Goal: Task Accomplishment & Management: Manage account settings

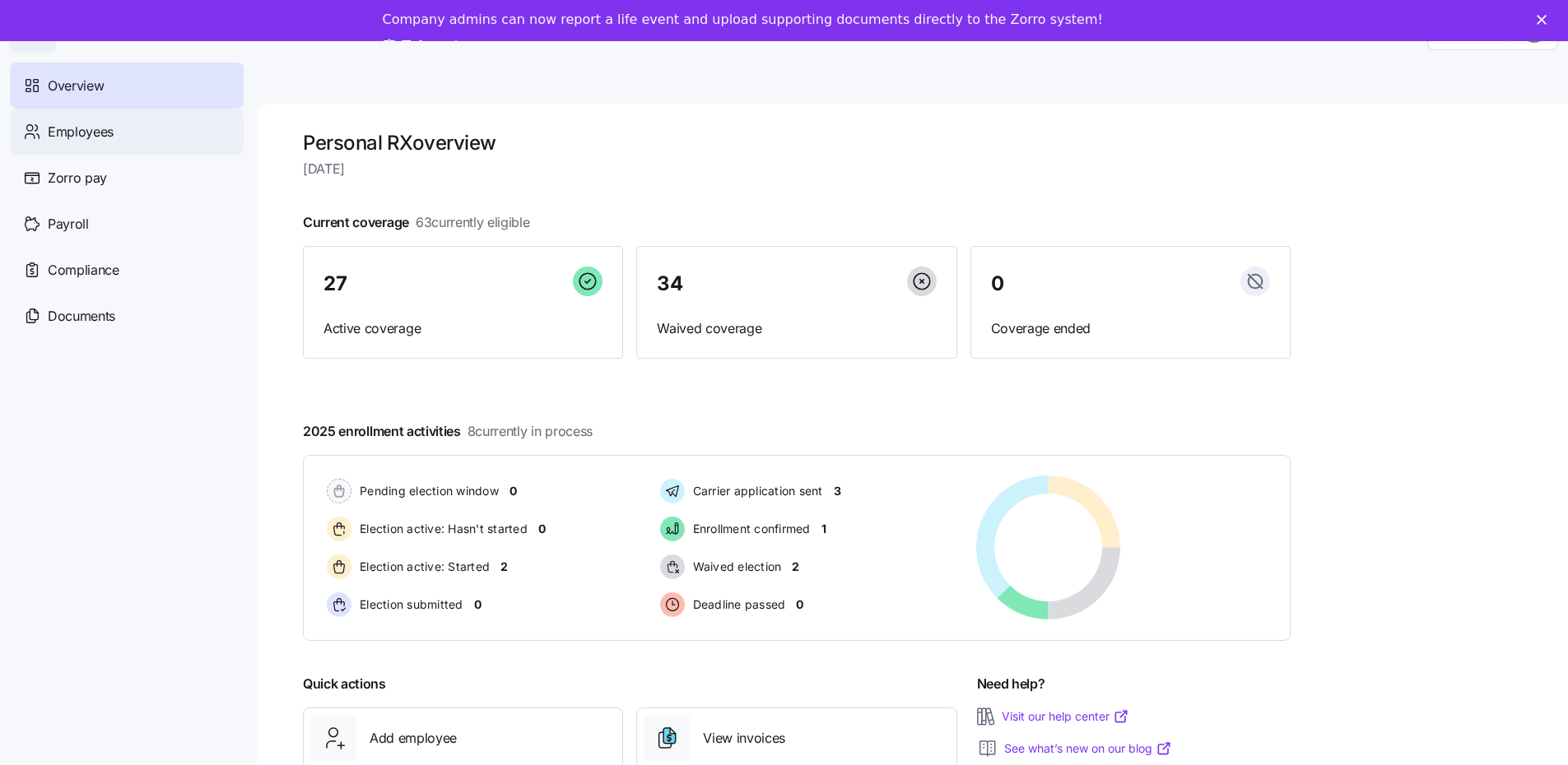
click at [104, 130] on span "Employees" at bounding box center [80, 132] width 66 height 21
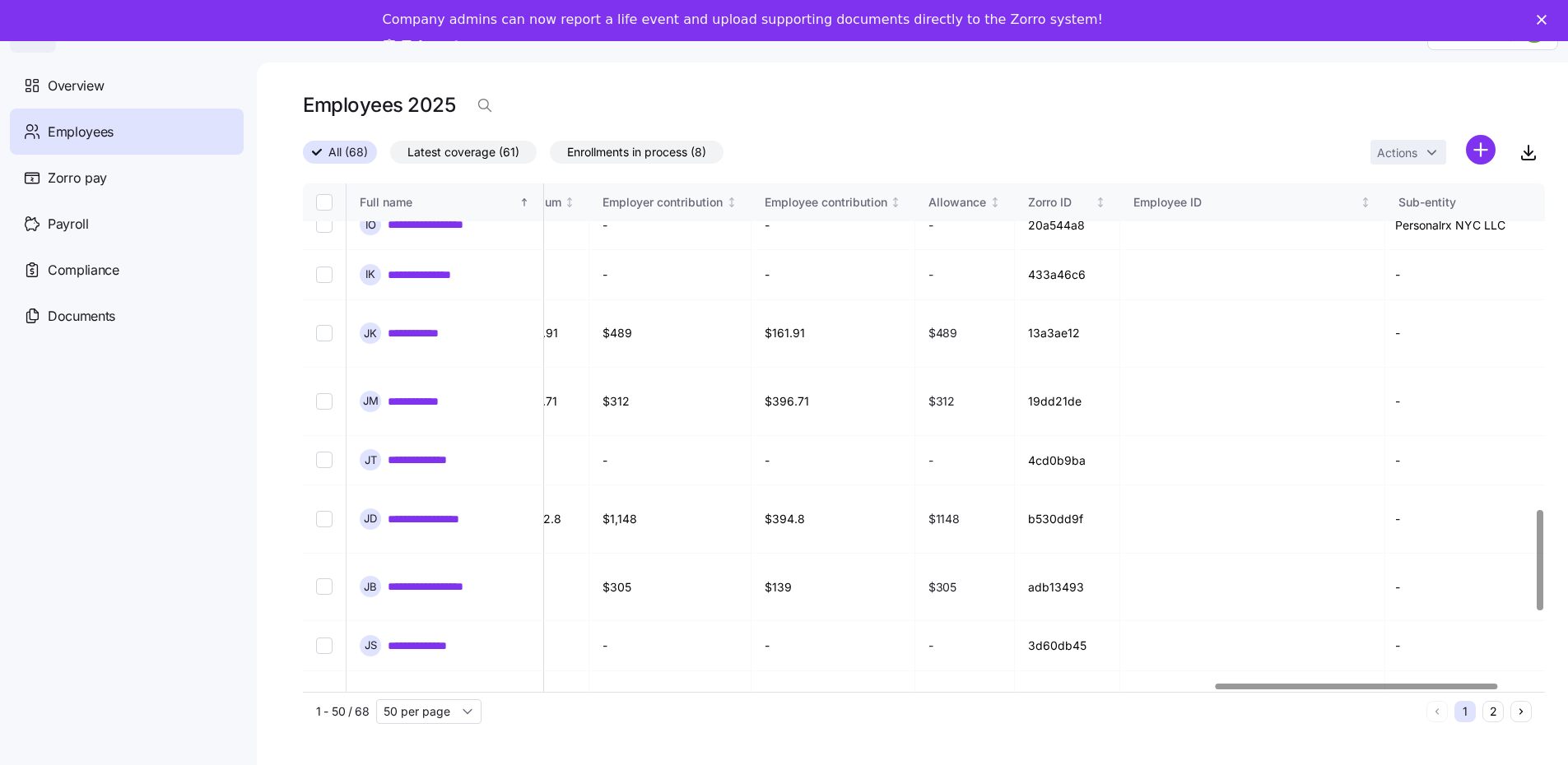
scroll to position [1646, 4138]
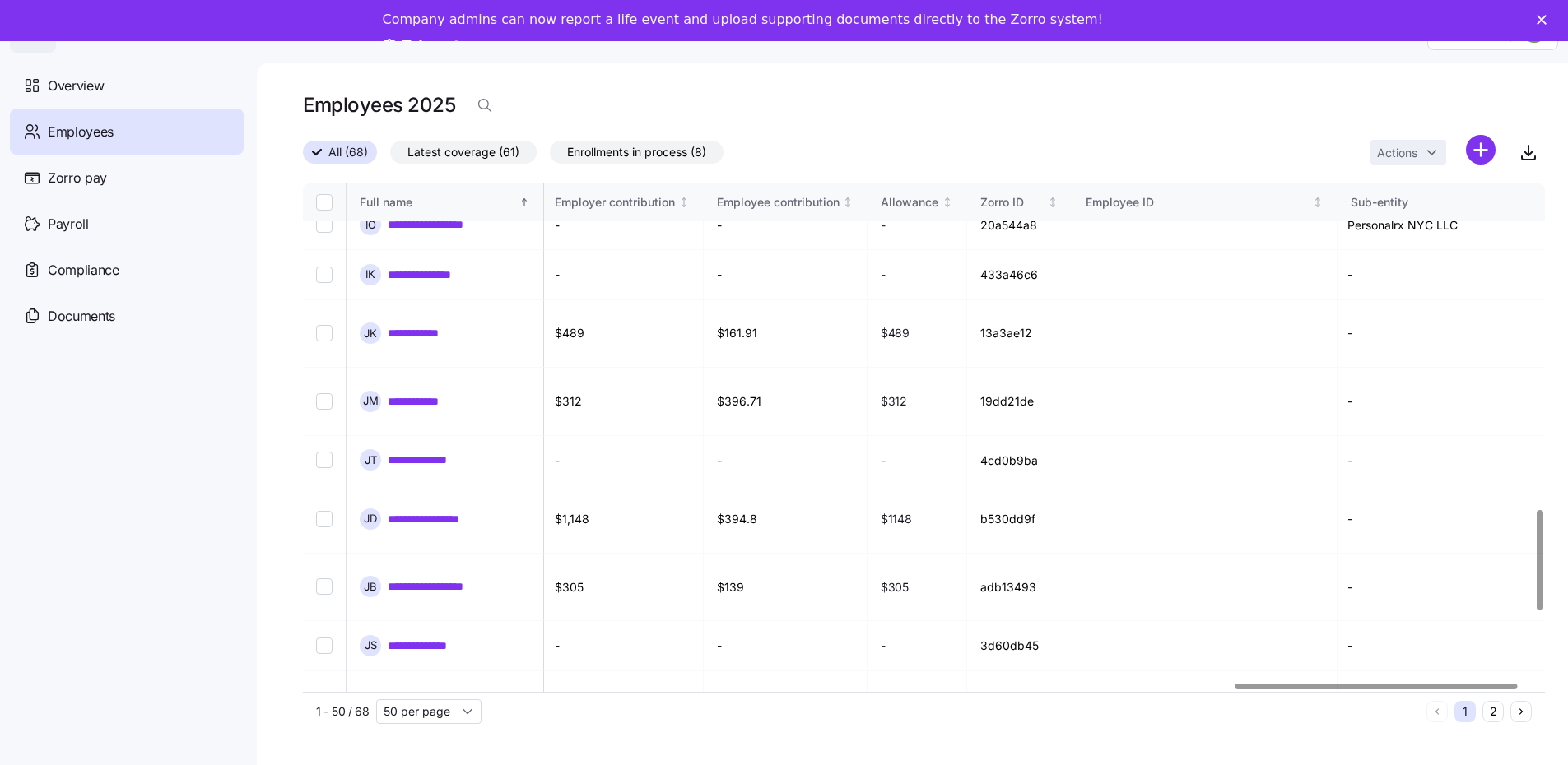
click at [1482, 690] on div at bounding box center [1376, 686] width 282 height 6
click at [413, 764] on link "**********" at bounding box center [416, 772] width 55 height 16
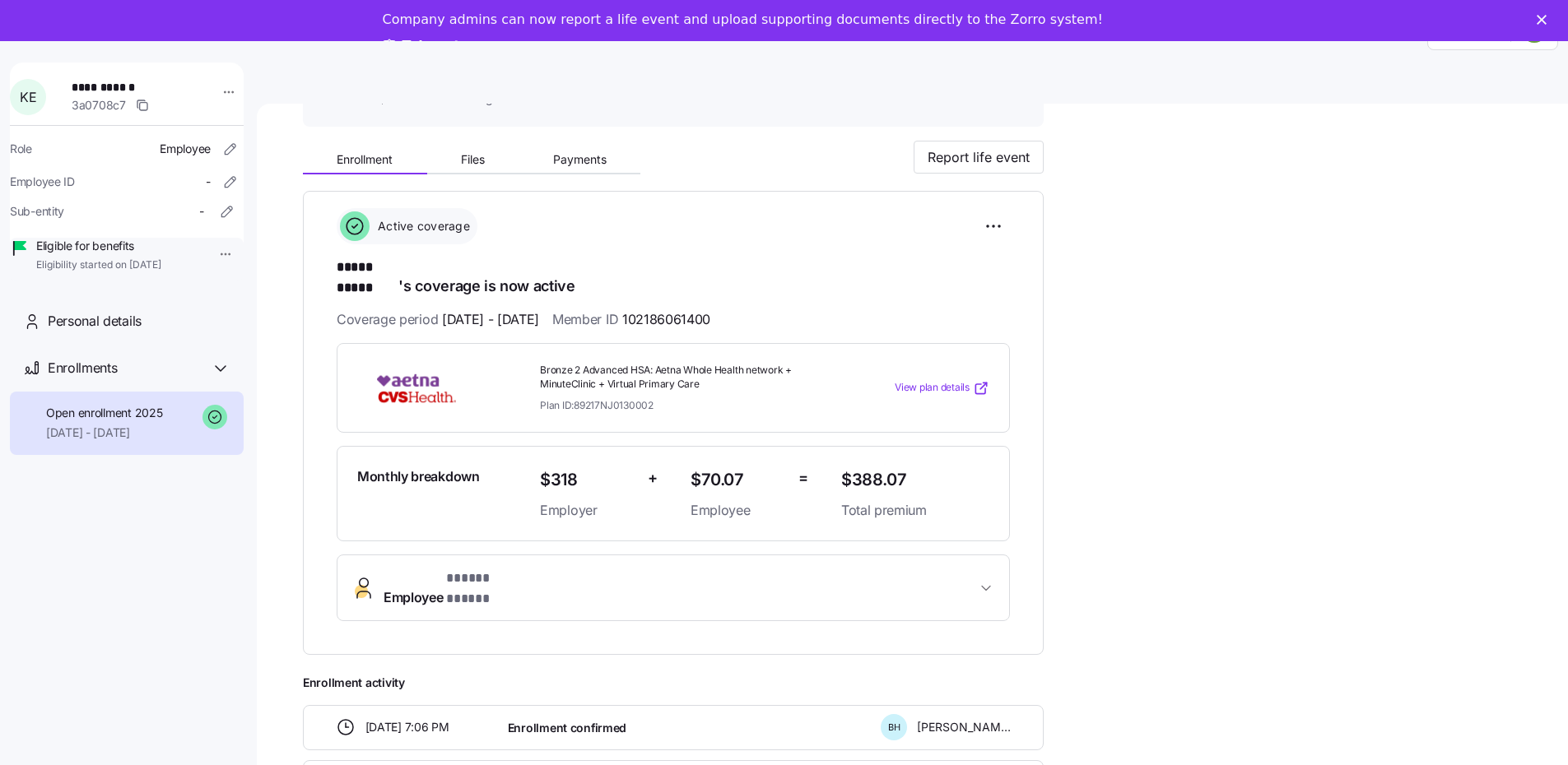
scroll to position [165, 0]
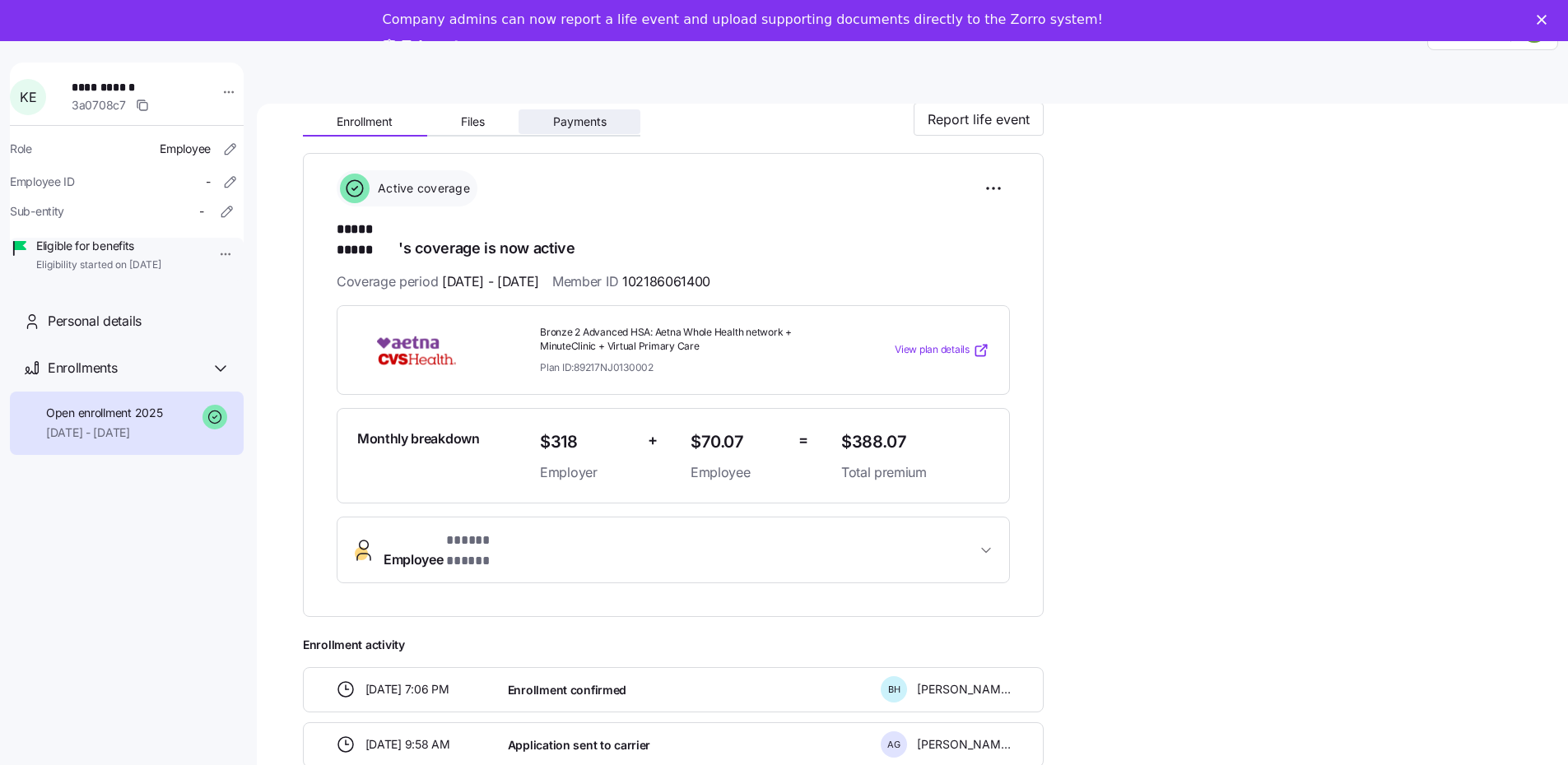
click at [588, 117] on span "Payments" at bounding box center [580, 121] width 54 height 11
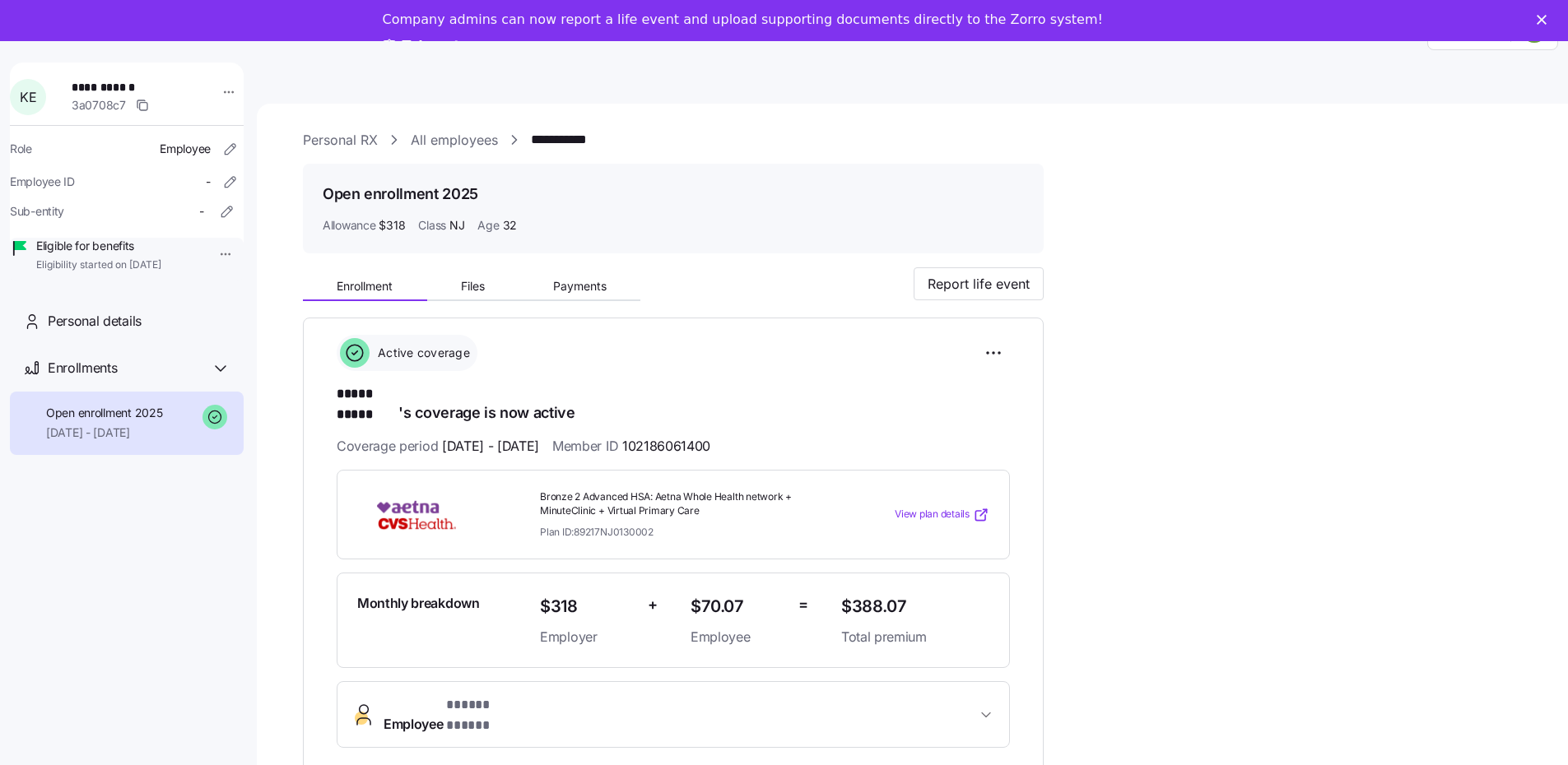
click at [469, 141] on link "All employees" at bounding box center [454, 141] width 87 height 21
click at [459, 136] on link "All employees" at bounding box center [454, 141] width 87 height 21
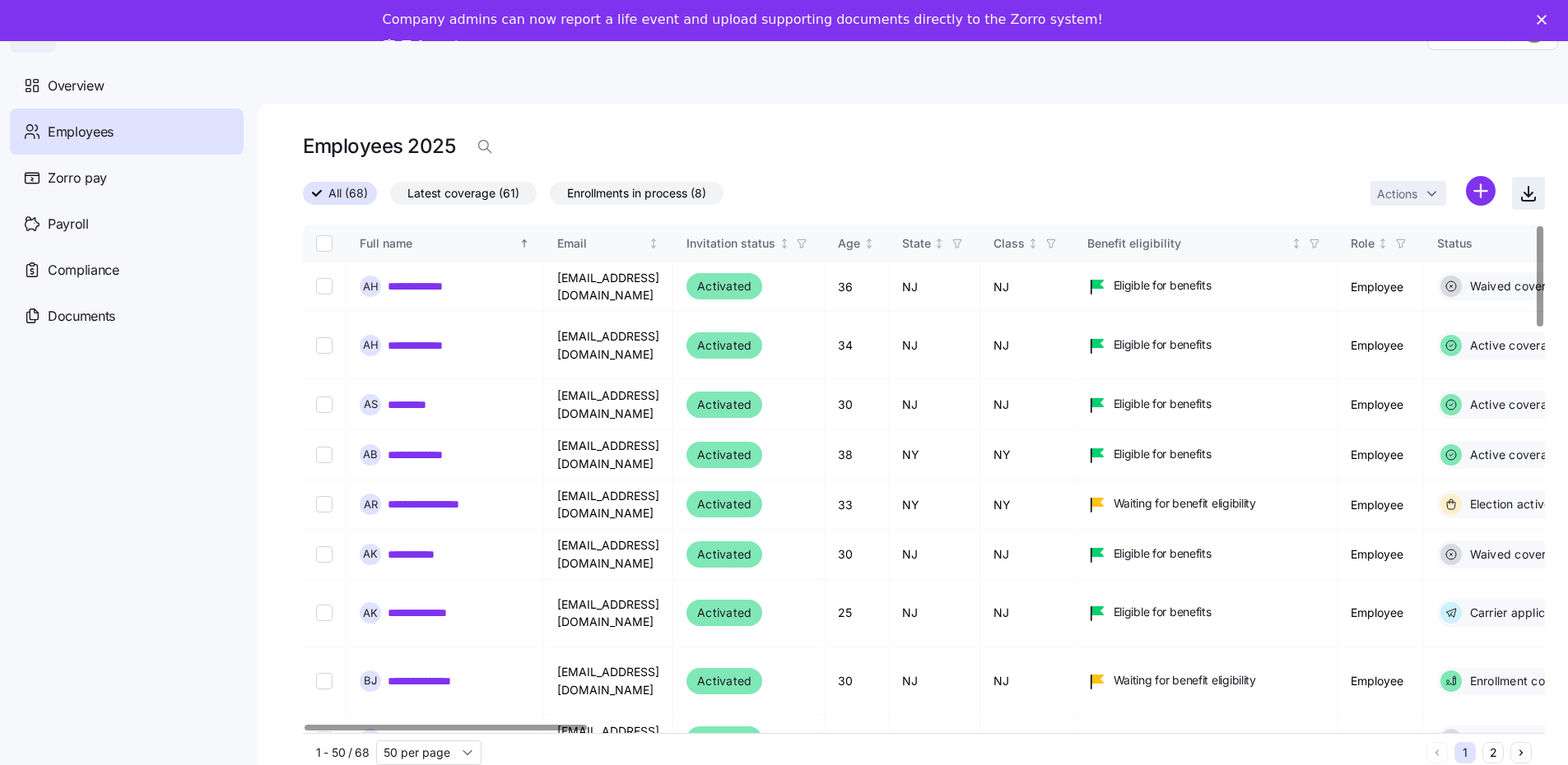
click at [1539, 193] on icon "button" at bounding box center [1528, 193] width 20 height 20
